Goal: Task Accomplishment & Management: Use online tool/utility

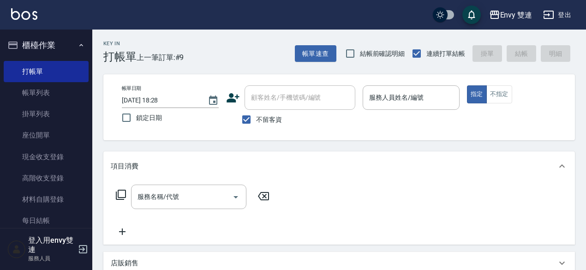
click at [283, 95] on div "顧客姓名/手機號碼/編號 顧客姓名/手機號碼/編號 不留客資" at bounding box center [290, 107] width 129 height 44
click at [240, 121] on input "不留客資" at bounding box center [246, 119] width 19 height 19
checkbox input "false"
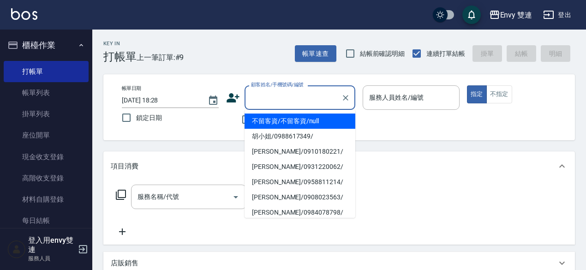
click at [281, 101] on input "顧客姓名/手機號碼/編號" at bounding box center [293, 97] width 89 height 16
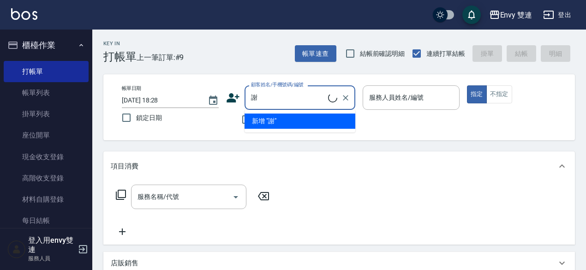
type input "謝"
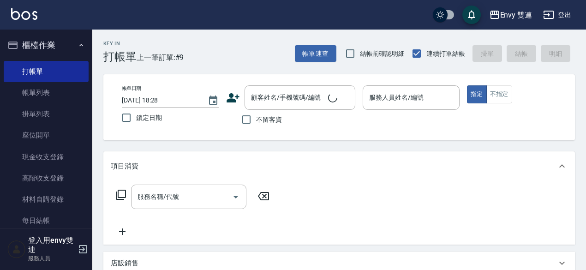
click at [296, 133] on div "帳單日期 2025/08/15 18:28 鎖定日期 顧客姓名/手機號碼/編號 顧客姓名/手機號碼/編號 不留客資 服務人員姓名/編號 服務人員姓名/編號 指…" at bounding box center [338, 107] width 471 height 66
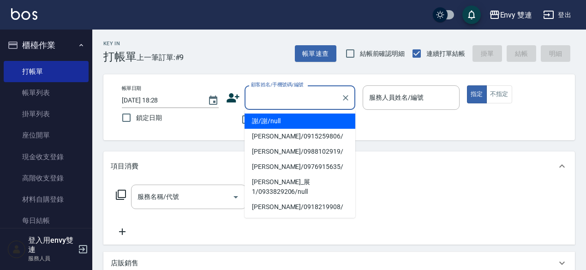
click at [305, 89] on input "顧客姓名/手機號碼/編號" at bounding box center [293, 97] width 89 height 16
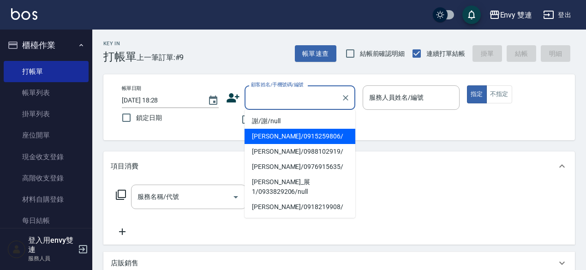
click at [296, 132] on li "謝有琳/0915259806/" at bounding box center [299, 136] width 111 height 15
type input "謝有琳/0915259806/"
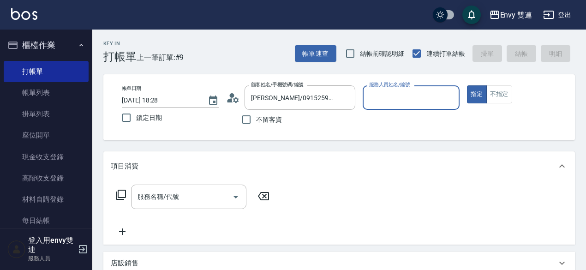
type input "Zoe-9"
click at [467, 85] on button "指定" at bounding box center [477, 94] width 20 height 18
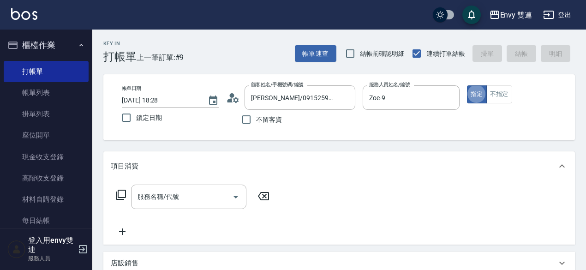
type button "true"
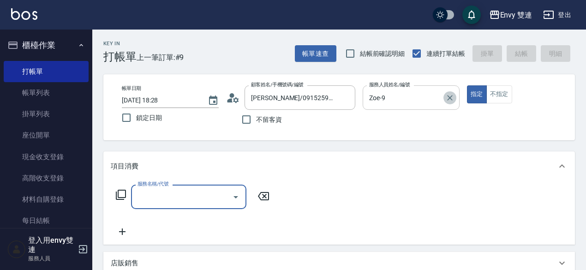
click at [453, 99] on icon "Clear" at bounding box center [449, 97] width 9 height 9
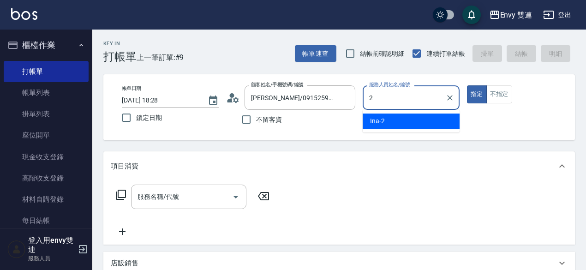
type input "Ina-2"
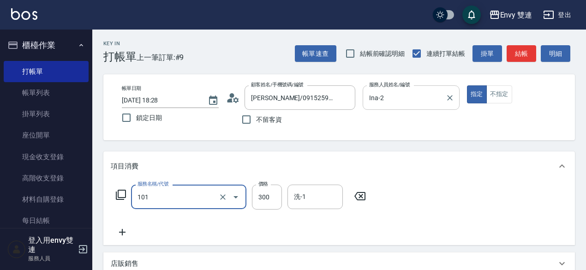
type input "洗髮(101)"
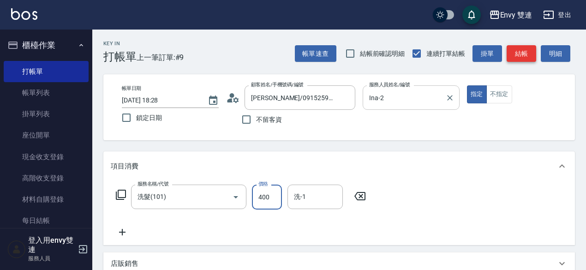
type input "400"
click at [523, 48] on button "結帳" at bounding box center [521, 53] width 30 height 17
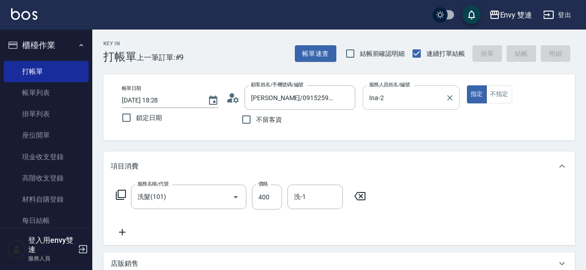
type input "2025/08/15 19:24"
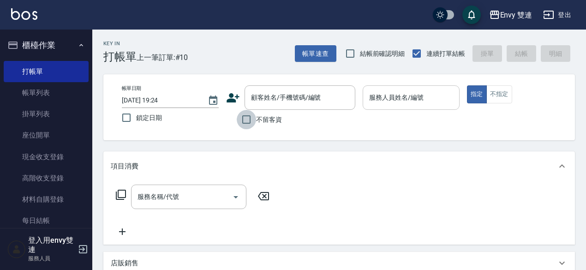
click at [248, 125] on input "不留客資" at bounding box center [246, 119] width 19 height 19
checkbox input "true"
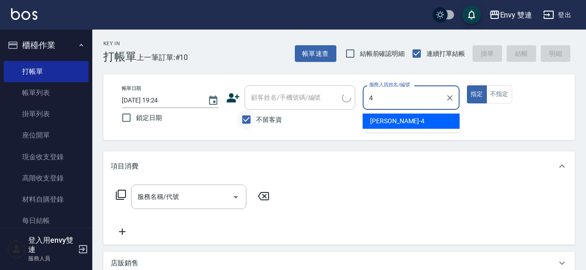
type input "Allan-4"
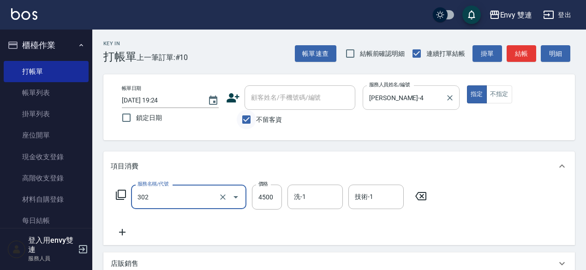
type input "水質感熱塑燙(302)"
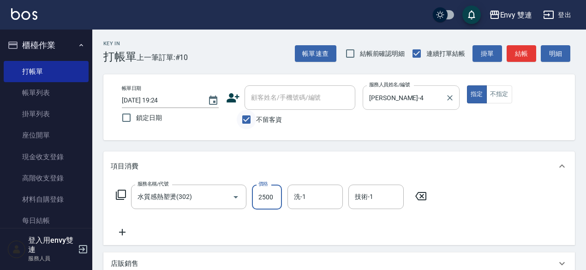
type input "2500"
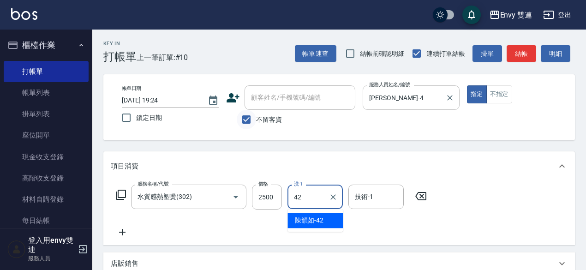
type input "陳韻如-42"
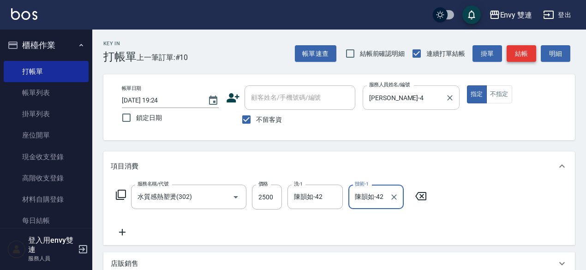
type input "陳韻如-42"
click at [520, 57] on button "結帳" at bounding box center [521, 53] width 30 height 17
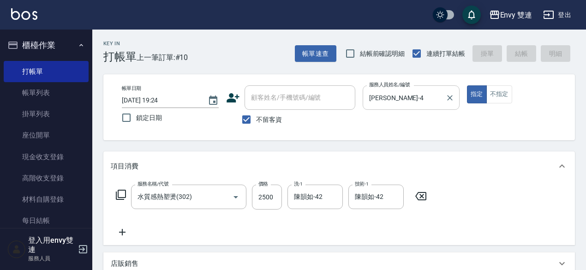
type input "2025/08/15 19:41"
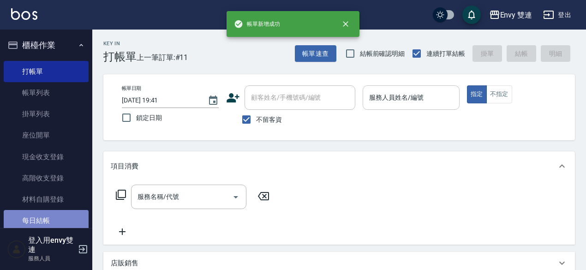
click at [48, 218] on link "每日結帳" at bounding box center [46, 220] width 85 height 21
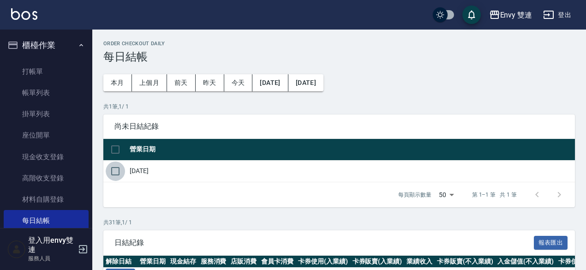
click at [124, 176] on input "checkbox" at bounding box center [115, 170] width 19 height 19
checkbox input "true"
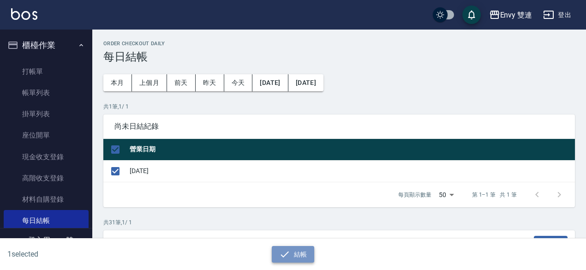
click at [286, 262] on button "結帳" at bounding box center [293, 254] width 43 height 17
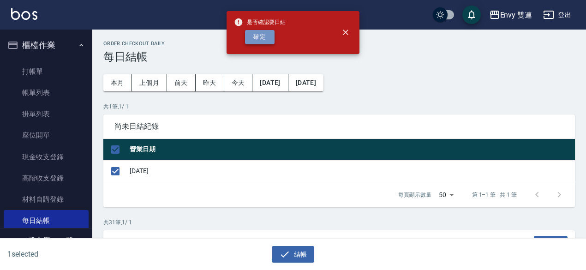
click at [257, 40] on button "確定" at bounding box center [260, 37] width 30 height 14
checkbox input "false"
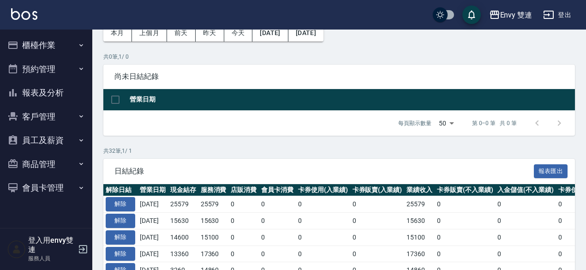
scroll to position [52, 0]
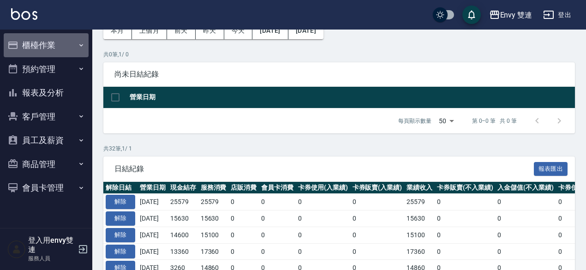
click at [43, 45] on button "櫃檯作業" at bounding box center [46, 45] width 85 height 24
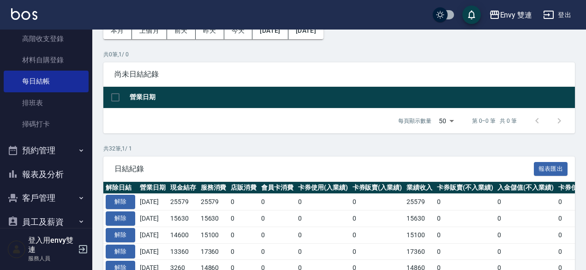
scroll to position [140, 0]
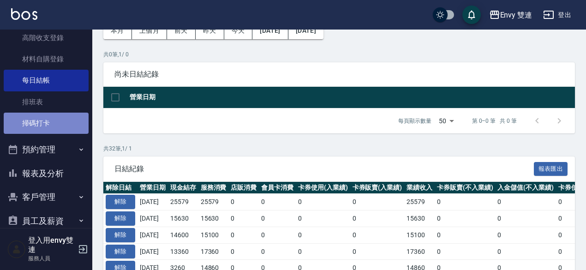
click at [65, 129] on link "掃碼打卡" at bounding box center [46, 123] width 85 height 21
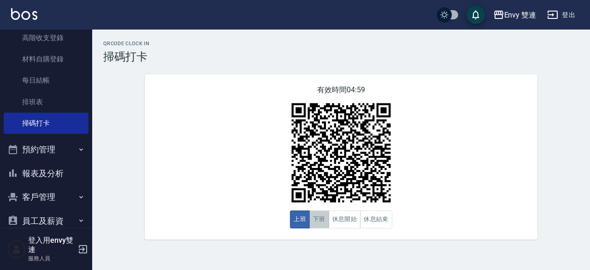
click at [327, 228] on button "下班" at bounding box center [319, 219] width 20 height 18
